Goal: Complete application form

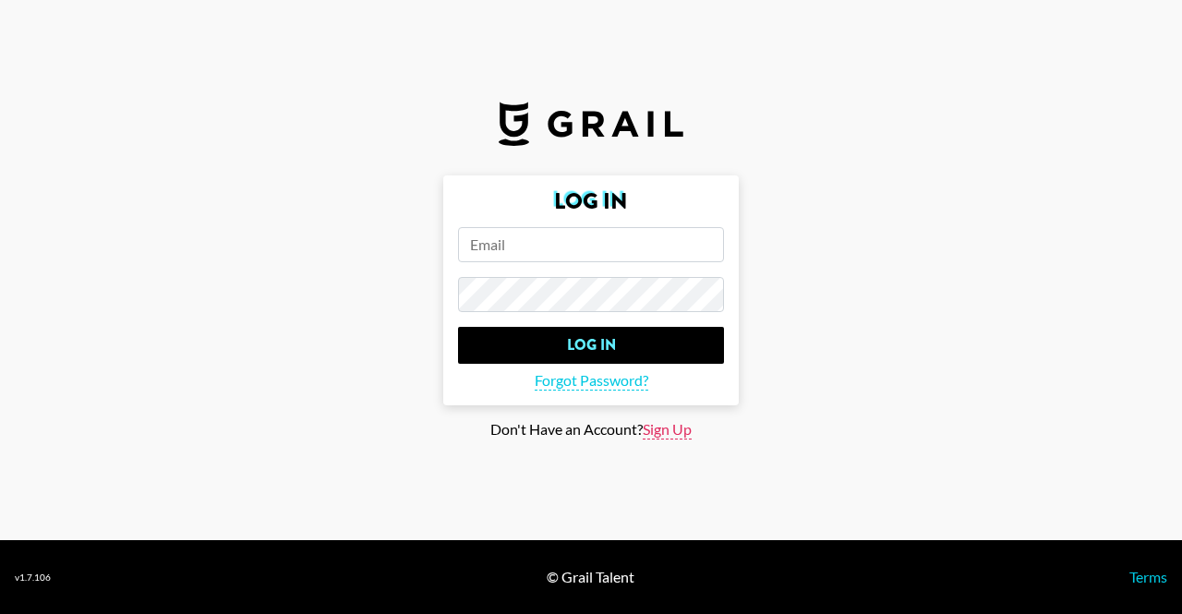
click at [676, 429] on span "Sign Up" at bounding box center [666, 429] width 49 height 19
type input "Sign Up"
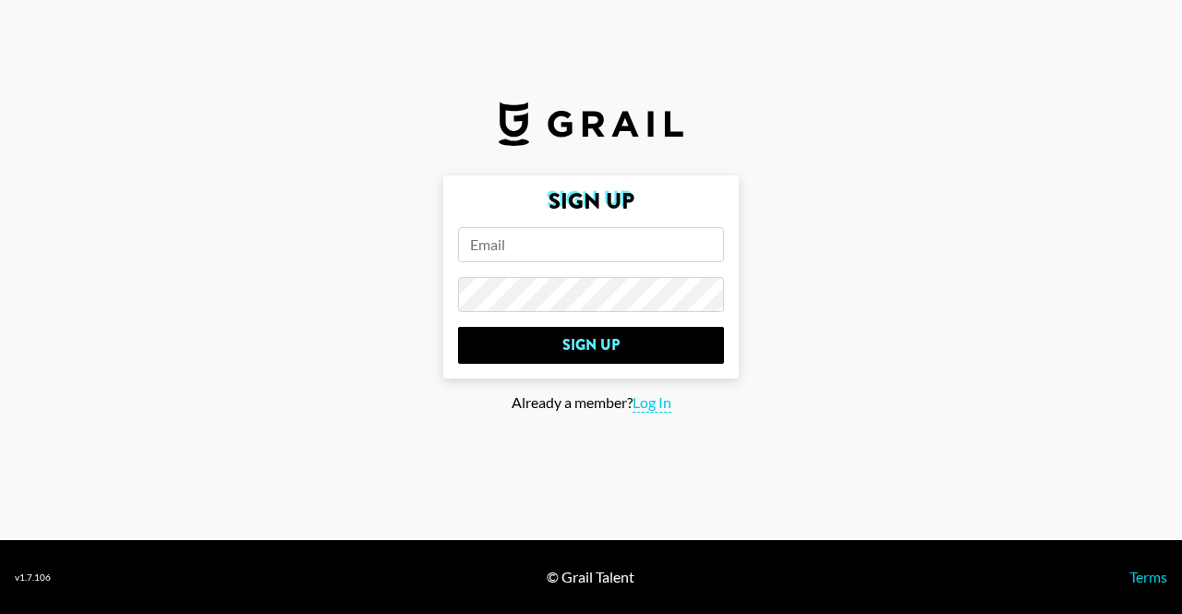
click at [530, 256] on input "email" at bounding box center [591, 244] width 266 height 35
paste input "[EMAIL_ADDRESS]"
type input "[EMAIL_ADDRESS]"
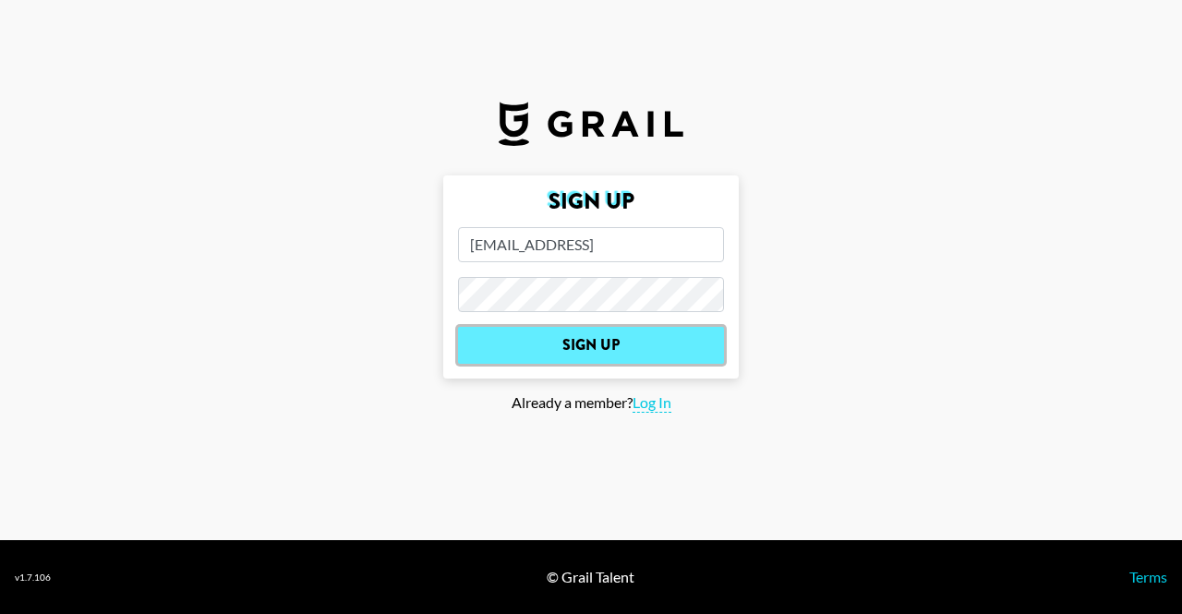
click at [587, 351] on input "Sign Up" at bounding box center [591, 345] width 266 height 37
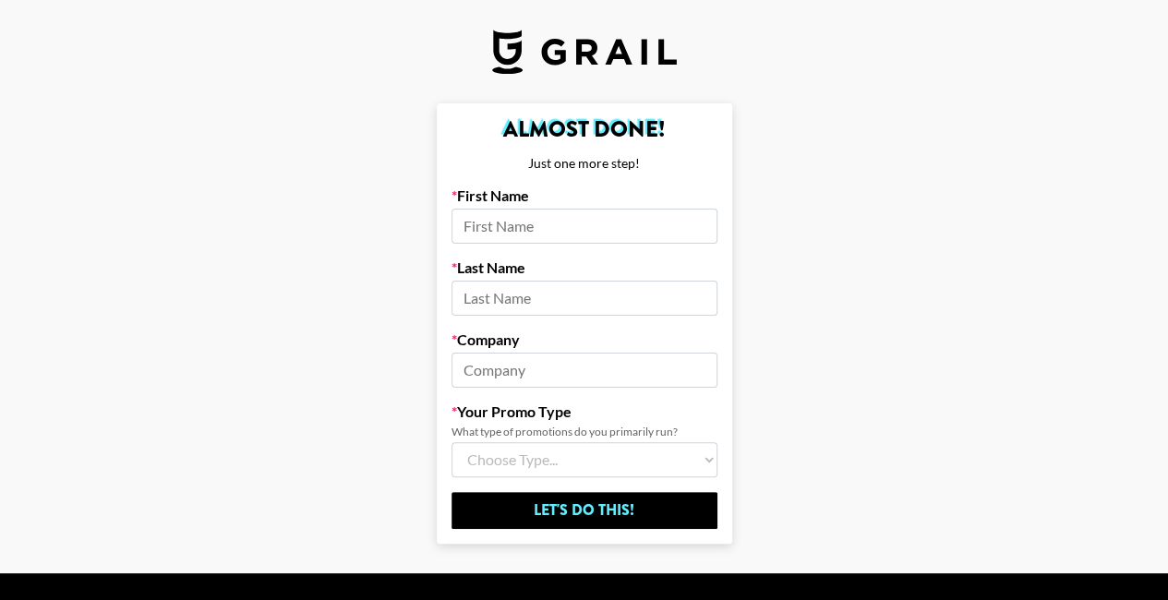
click at [601, 226] on input at bounding box center [584, 226] width 266 height 35
type input "Darya"
click at [567, 288] on input at bounding box center [584, 298] width 266 height 35
type input "[PERSON_NAME]"
click at [519, 354] on input at bounding box center [584, 370] width 266 height 35
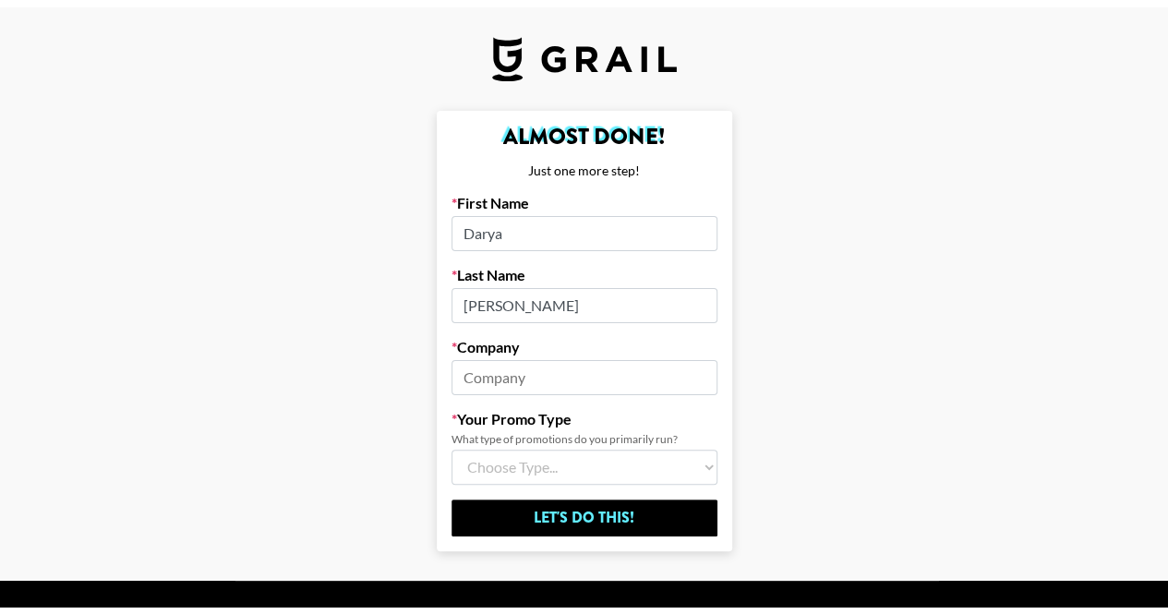
scroll to position [46, 0]
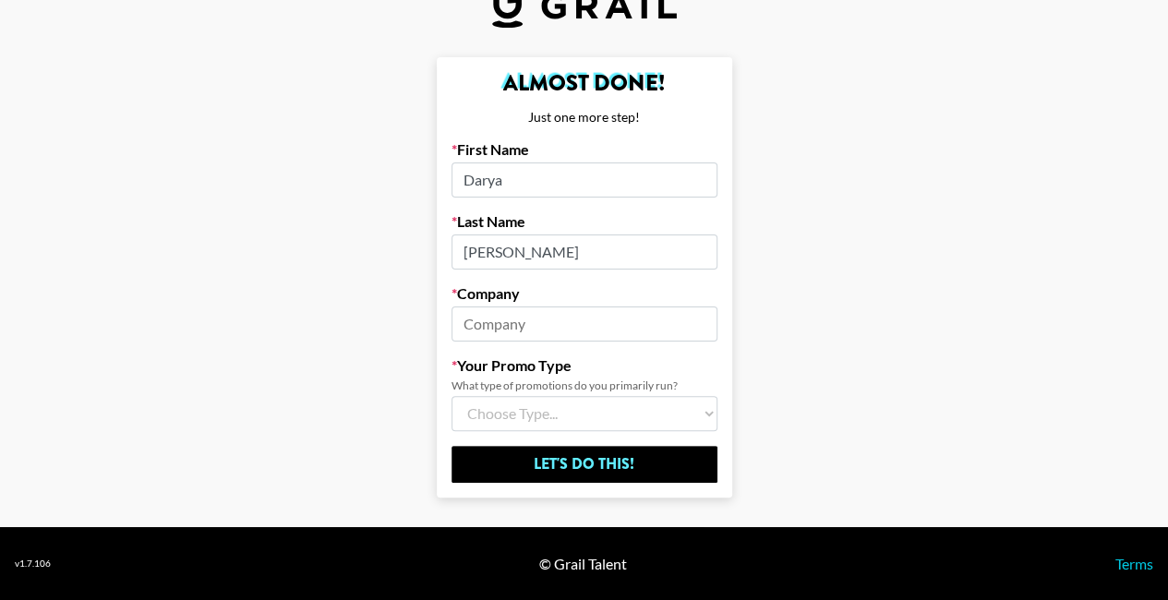
click at [555, 298] on label "Company" at bounding box center [584, 293] width 266 height 18
click at [522, 328] on input at bounding box center [584, 323] width 266 height 35
type input "Fellowers"
click at [561, 404] on select "Choose Type... Song Promos Brand Promos Both (I work at an Agency)" at bounding box center [584, 413] width 266 height 35
click at [550, 419] on select "Choose Type... Song Promos Brand Promos Both (I work at an Agency)" at bounding box center [584, 413] width 266 height 35
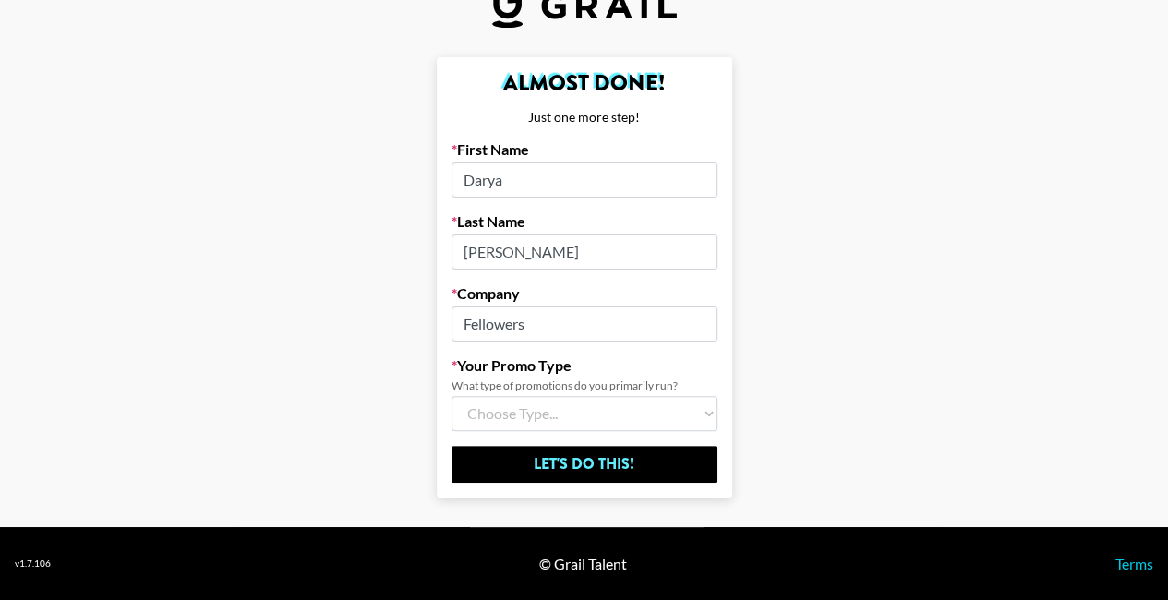
select select "Multi"
click at [458, 396] on select "Choose Type... Song Promos Brand Promos Both (I work at an Agency)" at bounding box center [584, 413] width 266 height 35
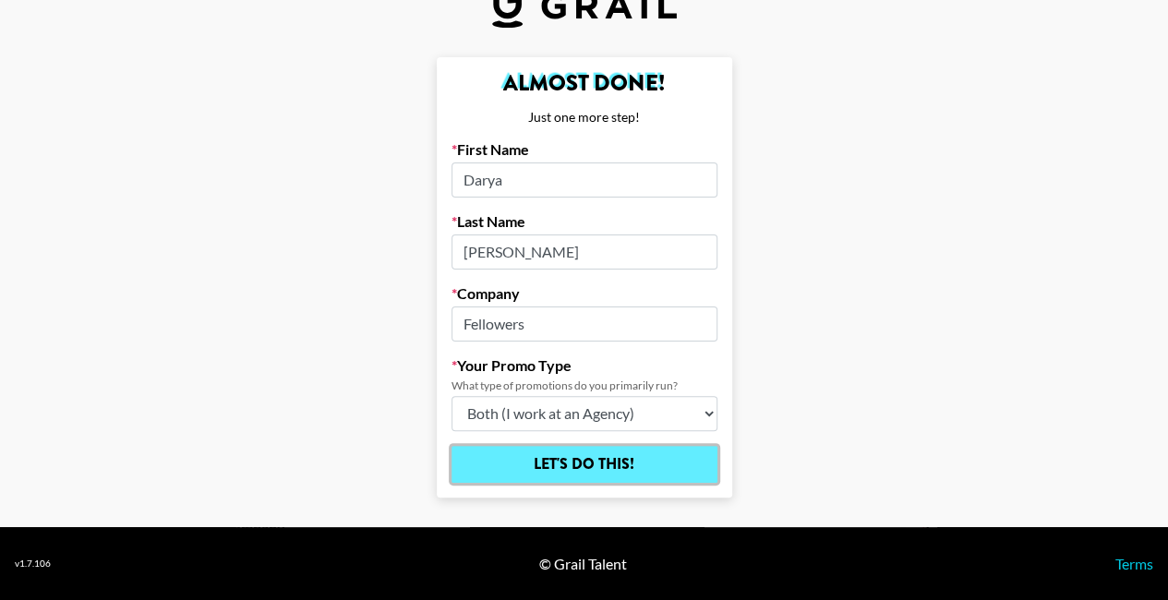
click at [635, 456] on input "Let's Do This!" at bounding box center [584, 464] width 266 height 37
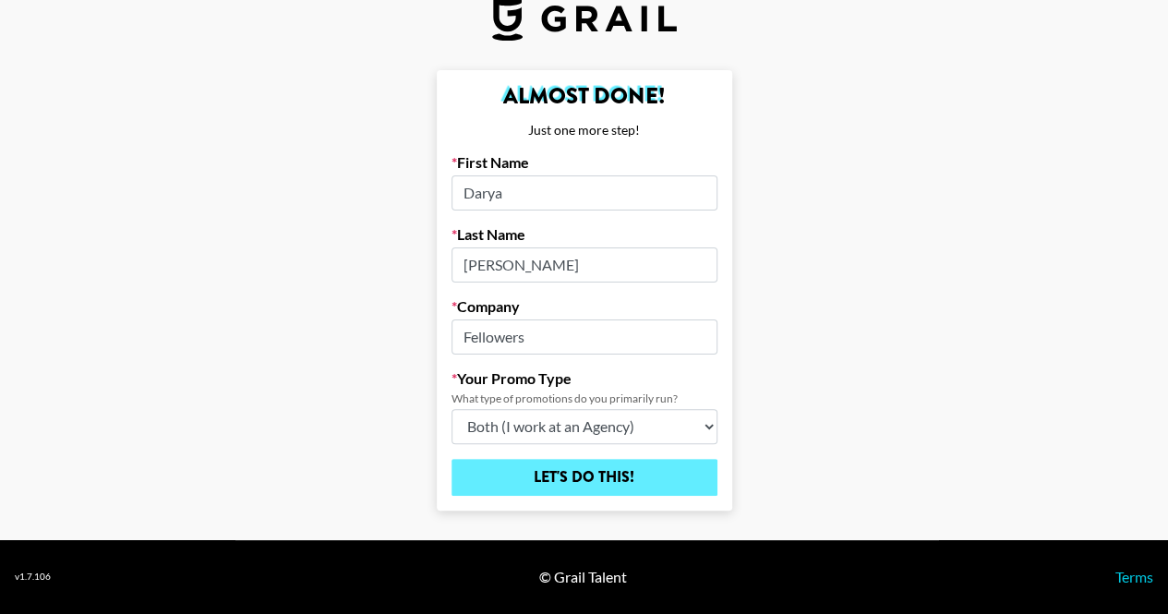
select select "Song"
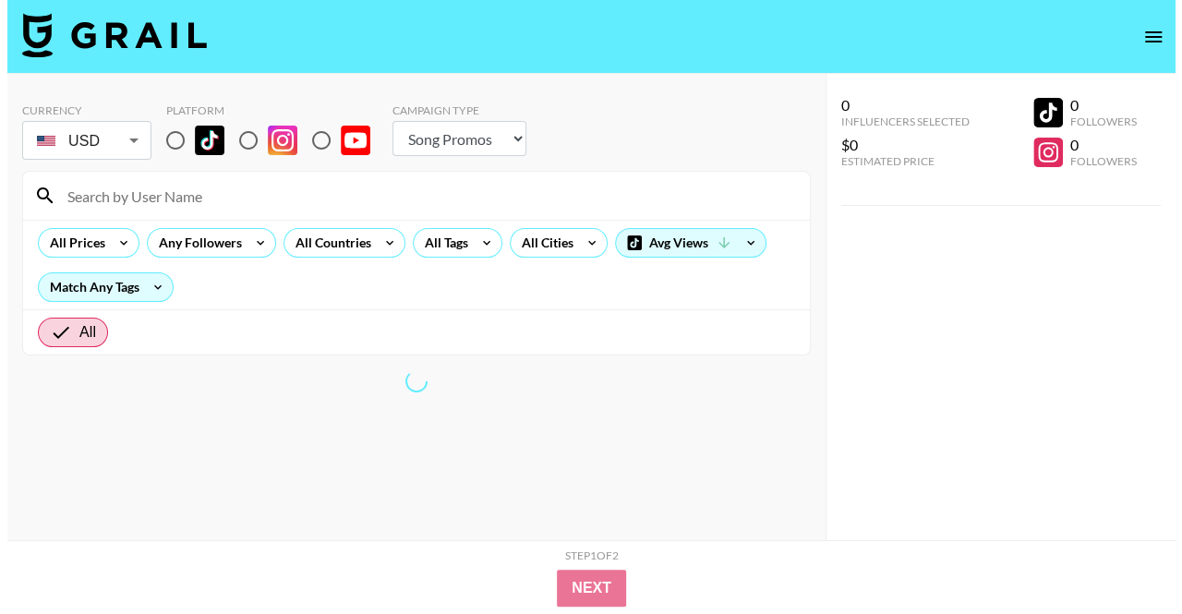
scroll to position [74, 0]
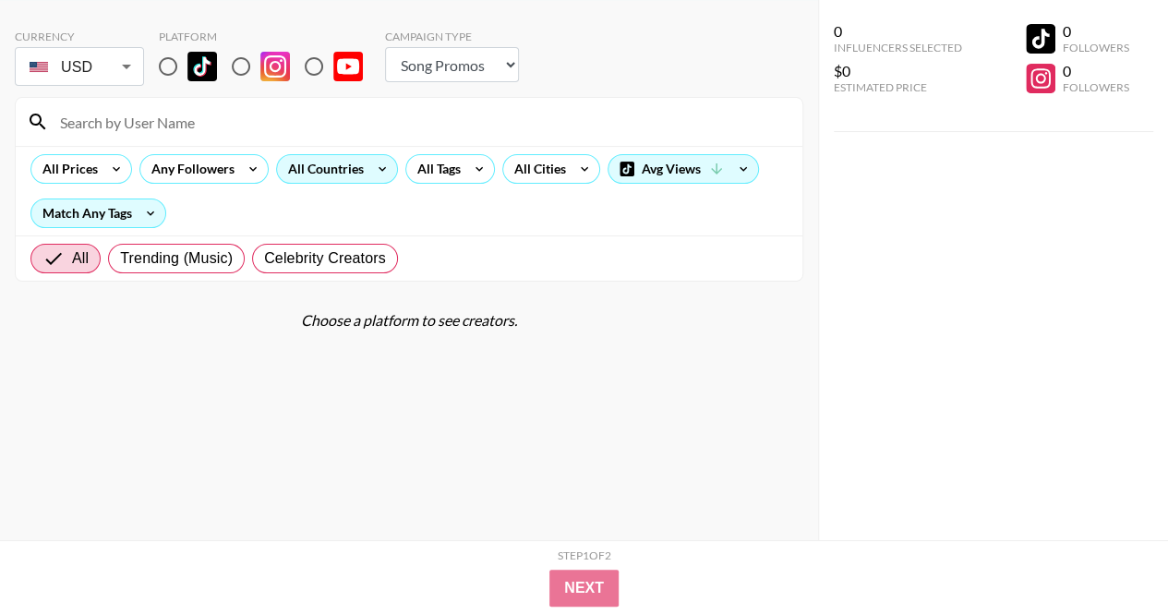
click at [325, 165] on div "All Countries" at bounding box center [322, 169] width 90 height 28
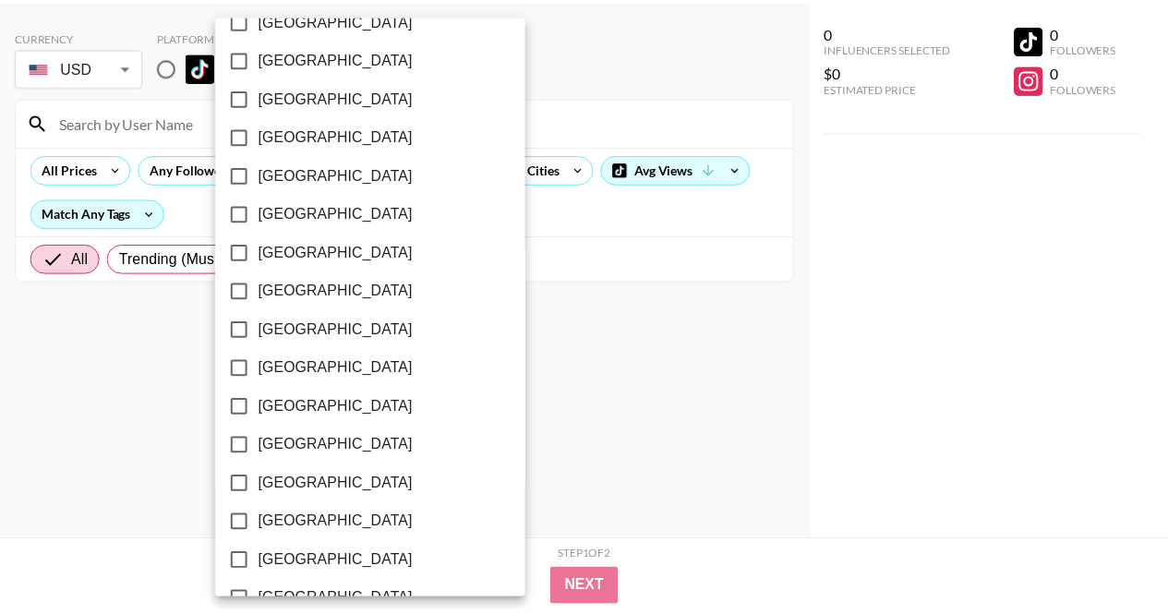
scroll to position [1538, 0]
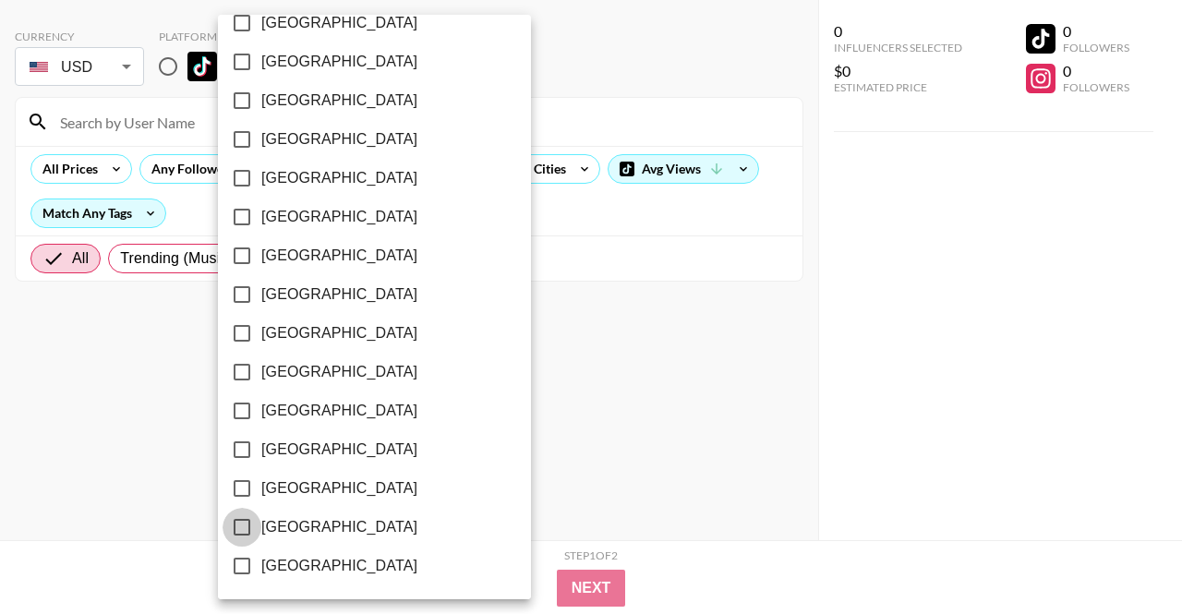
click at [242, 525] on input "[GEOGRAPHIC_DATA]" at bounding box center [241, 527] width 39 height 39
checkbox input "true"
click at [678, 229] on div at bounding box center [591, 307] width 1182 height 614
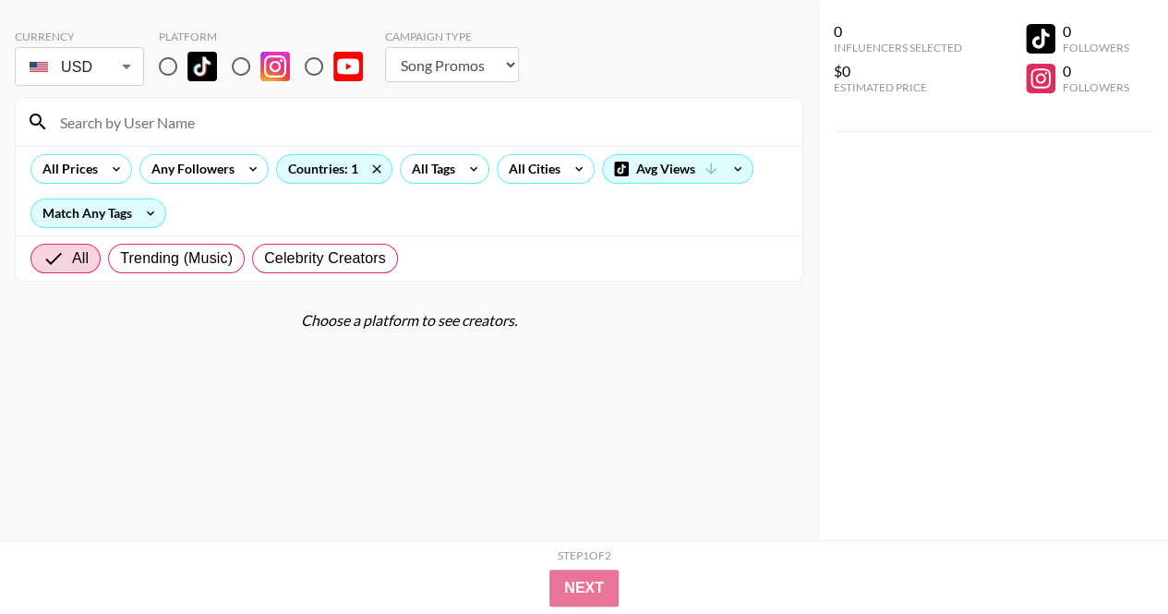
click at [319, 61] on input "radio" at bounding box center [313, 66] width 39 height 39
radio input "true"
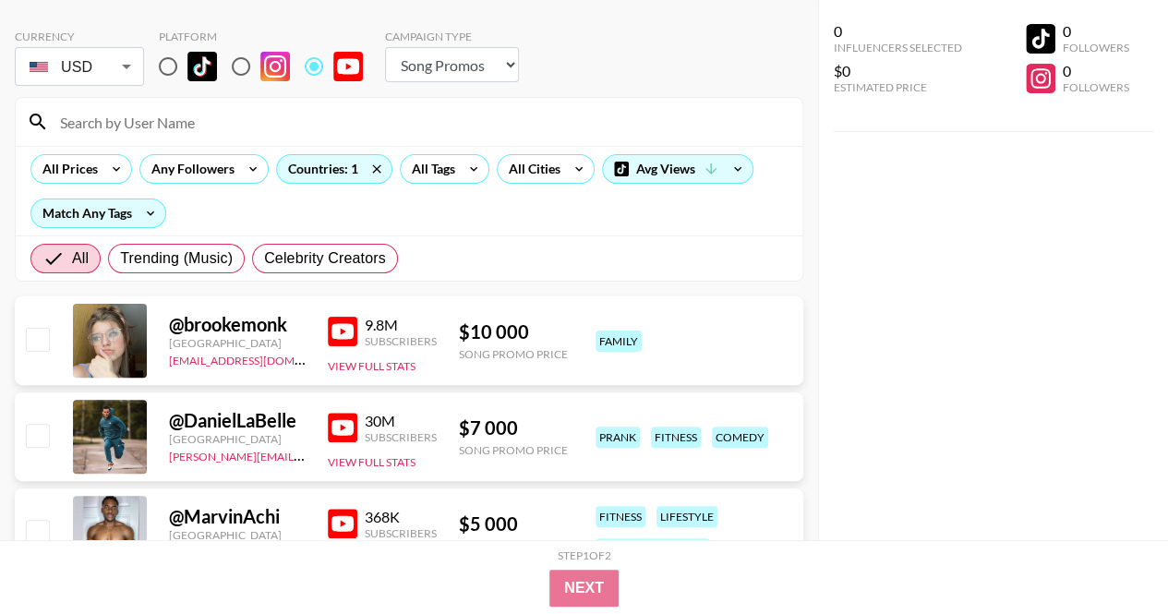
scroll to position [0, 0]
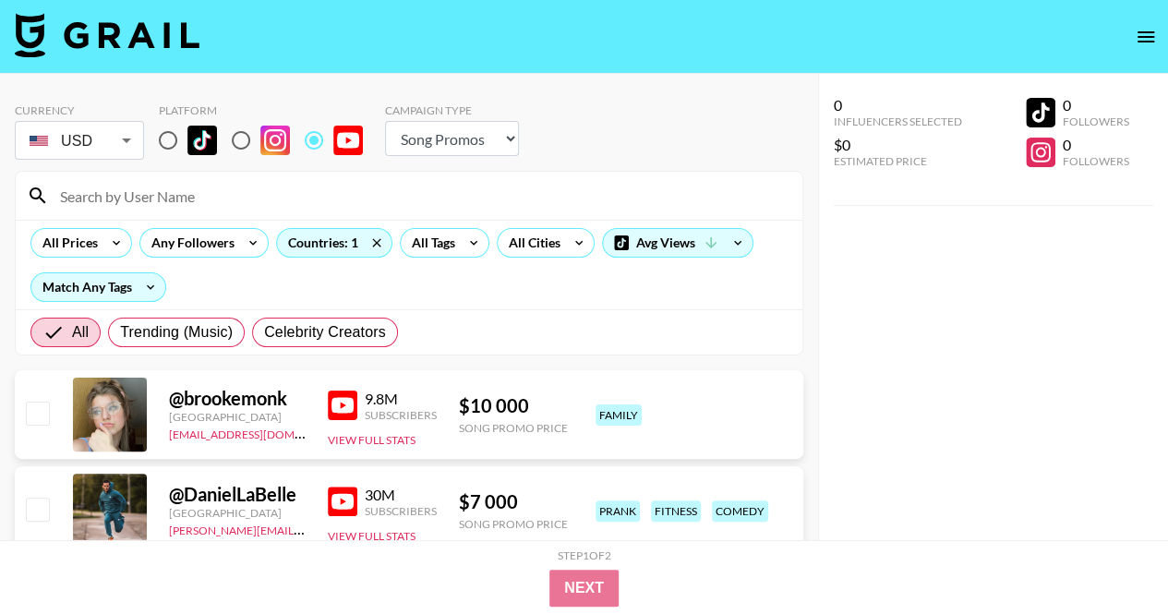
click at [466, 141] on select "Choose Type... Song Promos Brand Promos" at bounding box center [452, 138] width 134 height 35
select select "Brand"
click at [385, 121] on select "Choose Type... Song Promos Brand Promos" at bounding box center [452, 138] width 134 height 35
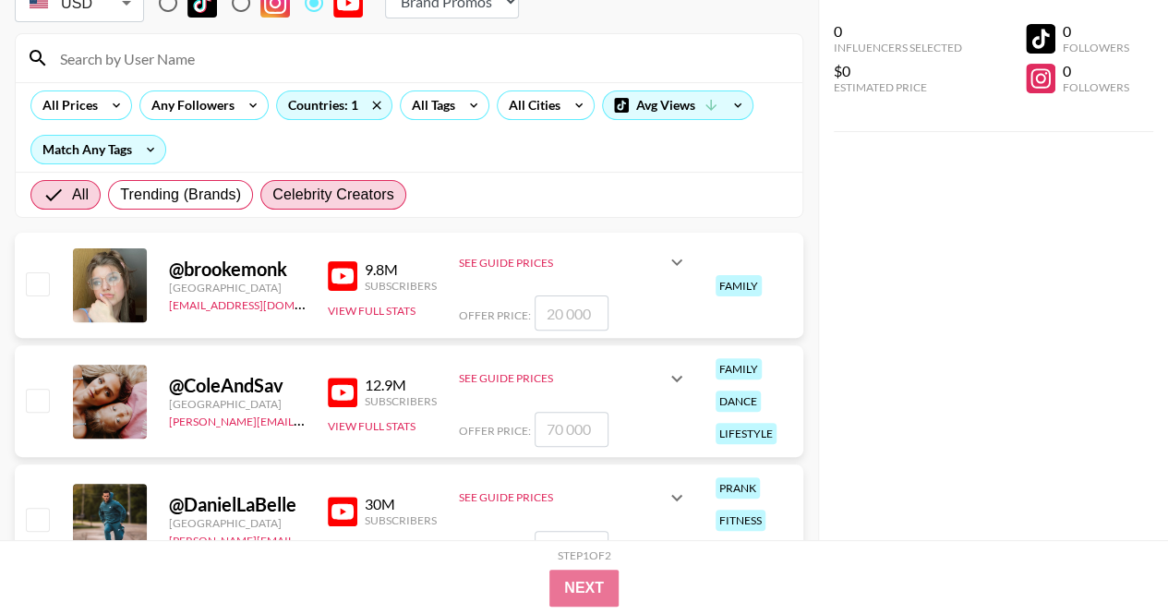
scroll to position [138, 0]
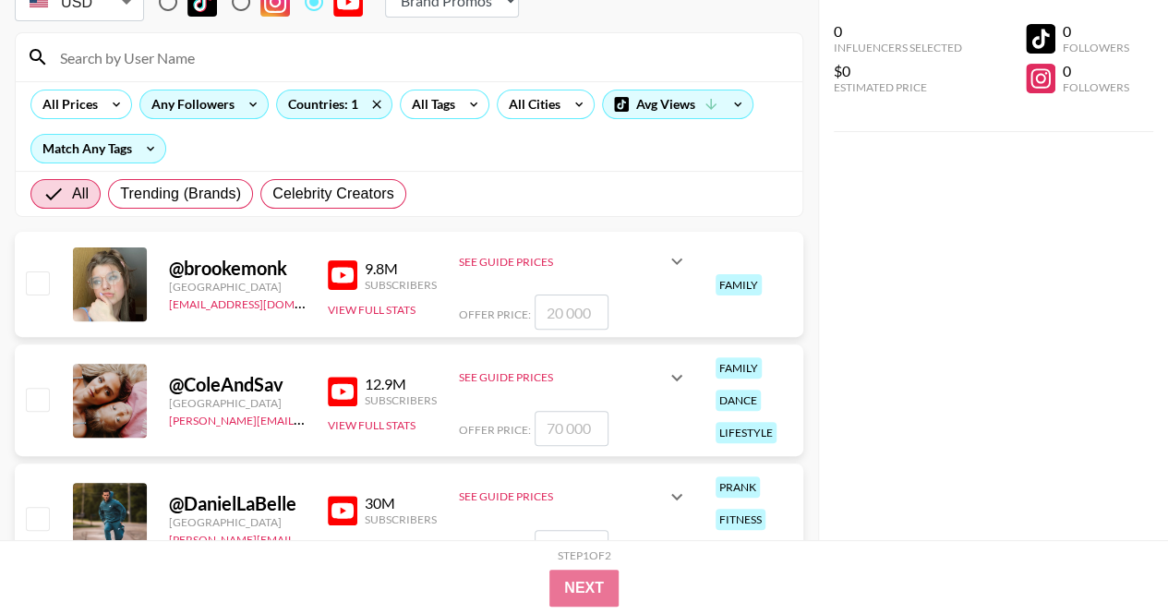
click at [200, 109] on div "Any Followers" at bounding box center [189, 104] width 98 height 28
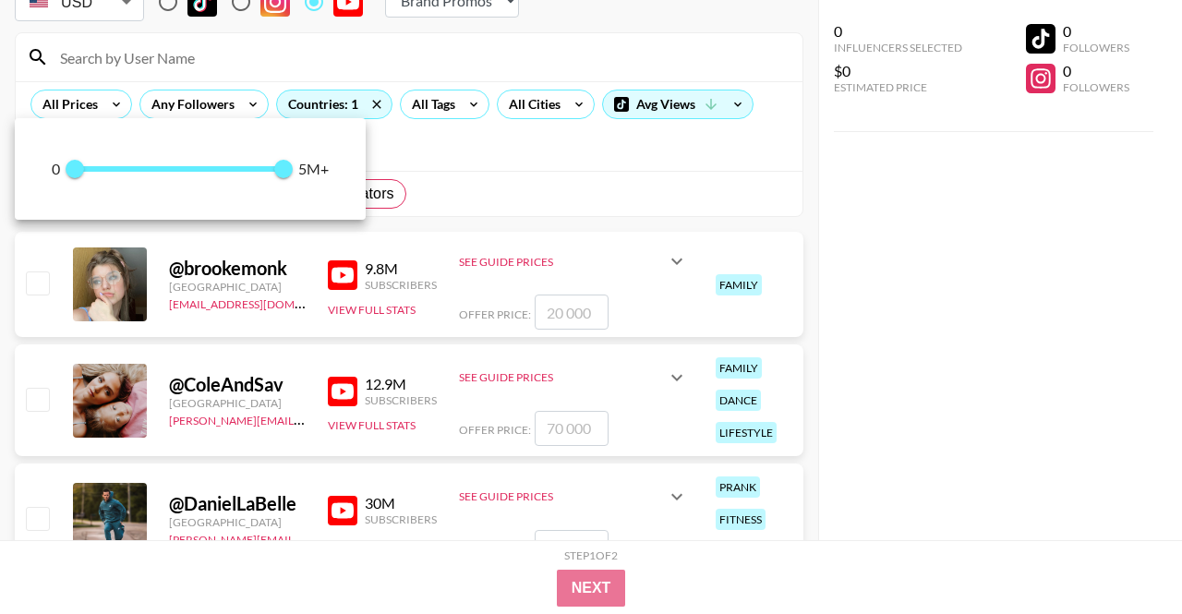
click at [216, 107] on div at bounding box center [591, 307] width 1182 height 614
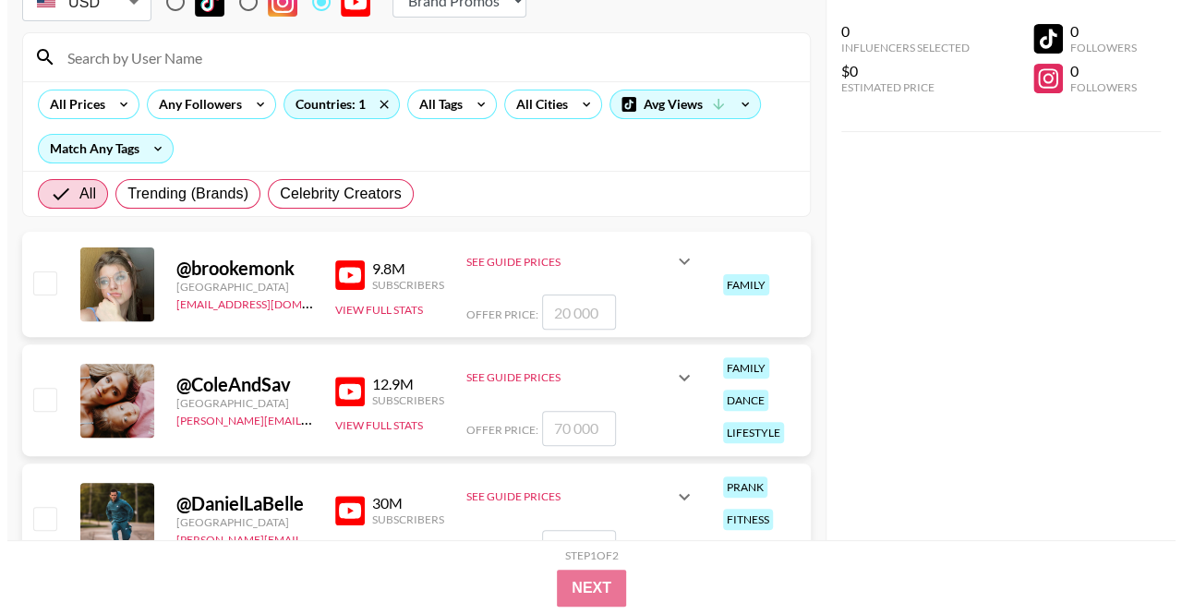
scroll to position [118, 0]
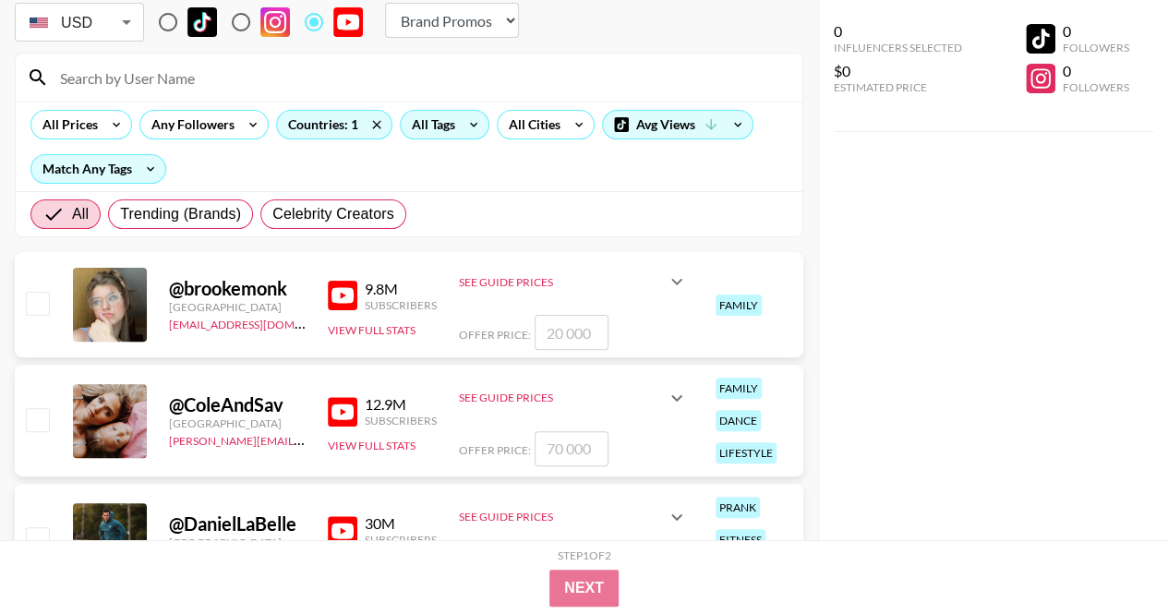
click at [450, 129] on div "All Tags" at bounding box center [430, 125] width 58 height 28
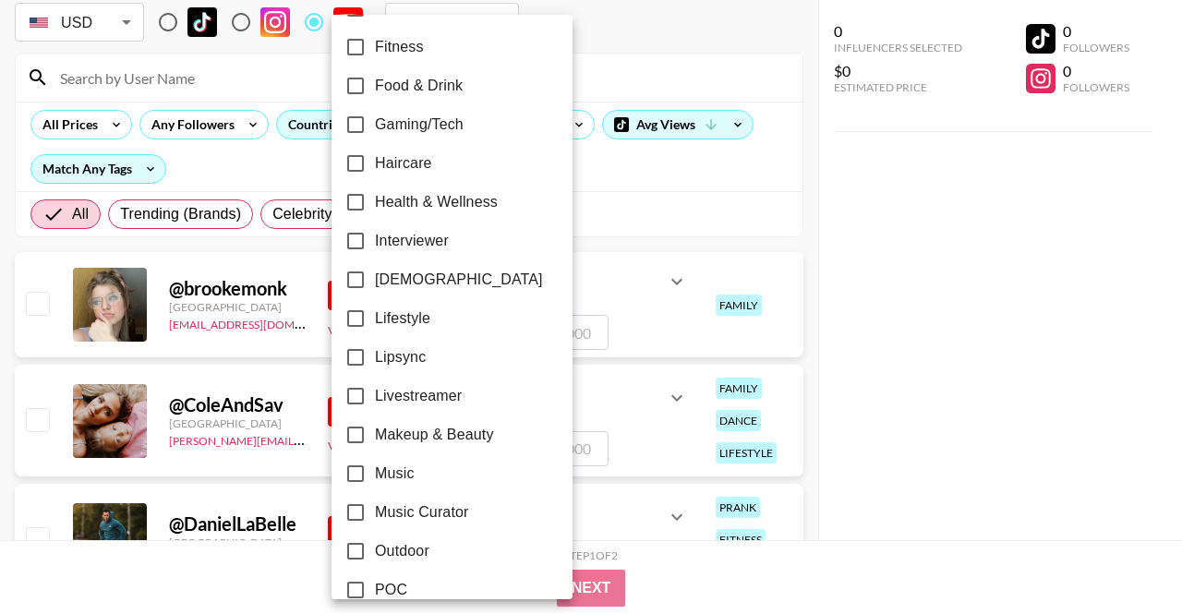
scroll to position [566, 0]
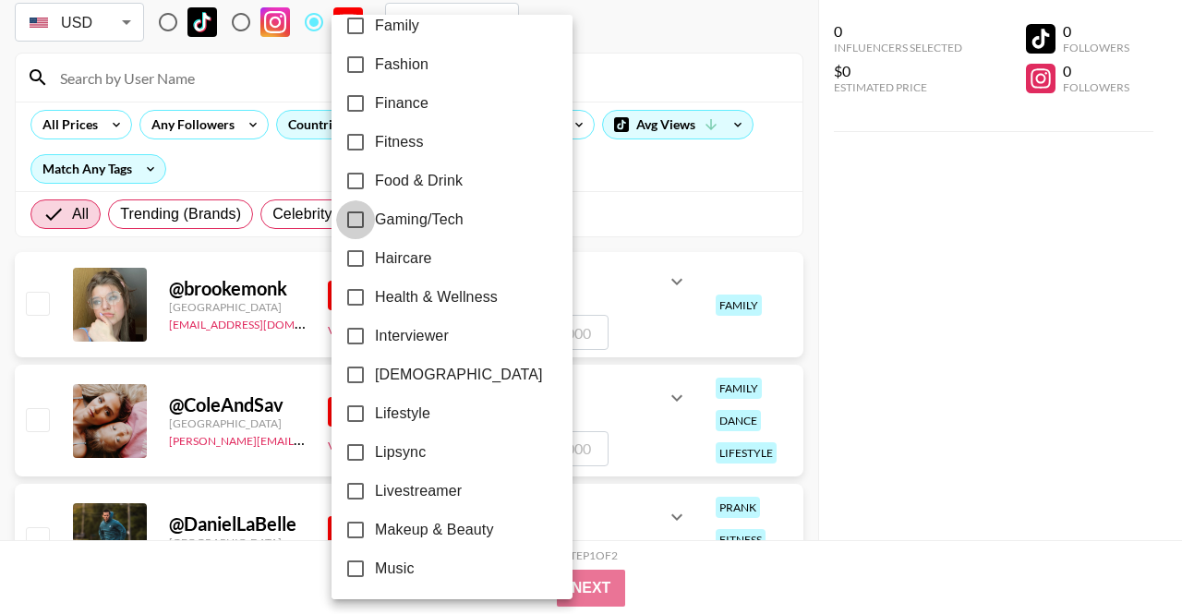
click at [357, 221] on input "Gaming/Tech" at bounding box center [355, 219] width 39 height 39
checkbox input "true"
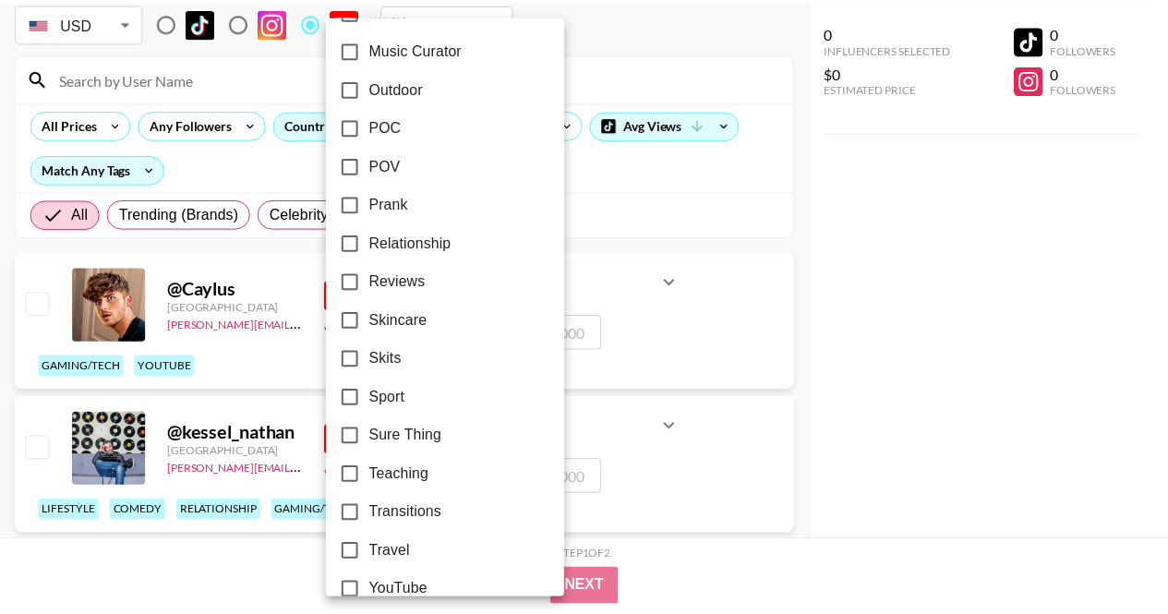
scroll to position [1150, 0]
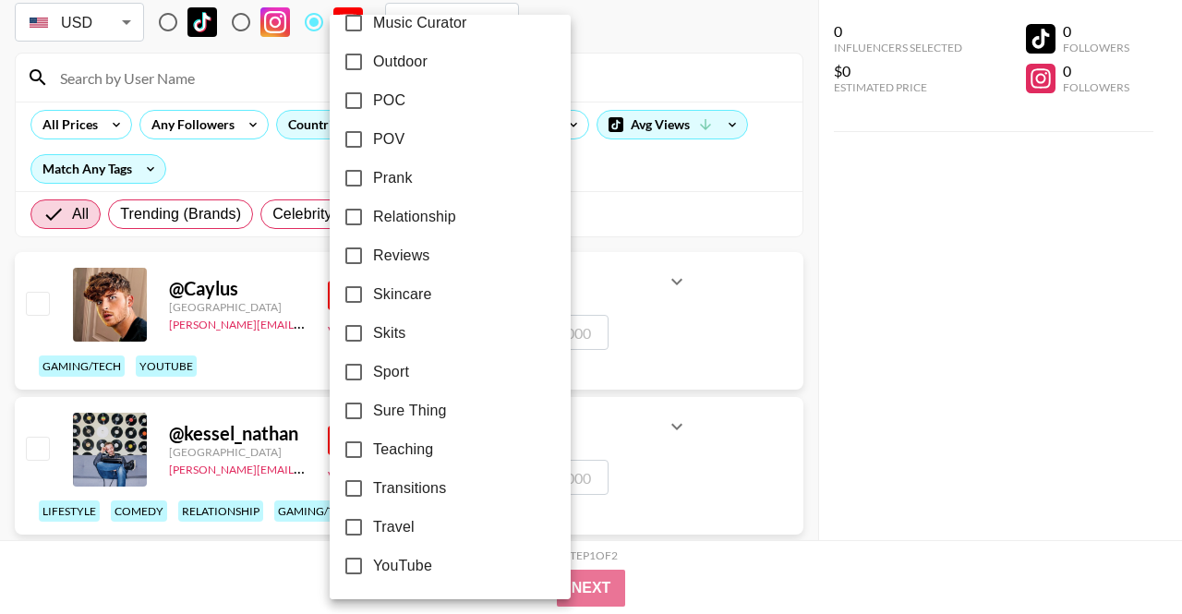
click at [903, 442] on div at bounding box center [591, 307] width 1182 height 614
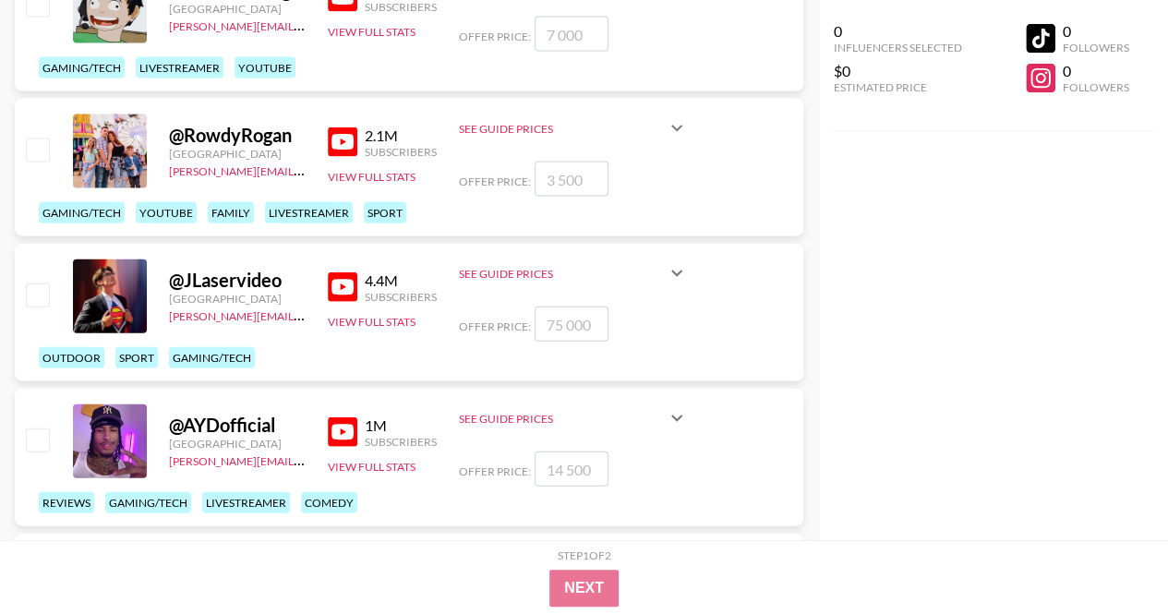
scroll to position [1977, 0]
